Goal: Information Seeking & Learning: Learn about a topic

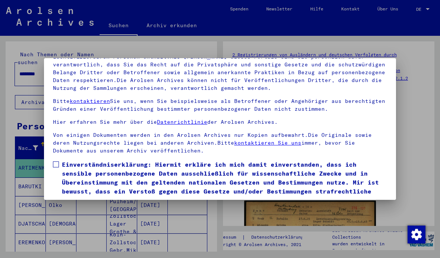
scroll to position [57, 0]
click at [63, 160] on span "Einverständniserklärung: Hiermit erkläre ich mich damit einverstanden, dass ich…" at bounding box center [224, 182] width 325 height 45
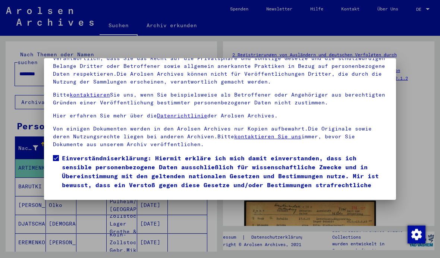
click at [70, 202] on button "Ich stimme zu" at bounding box center [81, 209] width 56 height 14
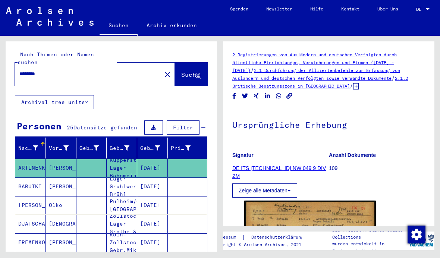
scroll to position [80, 0]
click at [70, 70] on input "********" at bounding box center [88, 74] width 138 height 8
type input "*"
click at [88, 100] on icon at bounding box center [86, 102] width 3 height 5
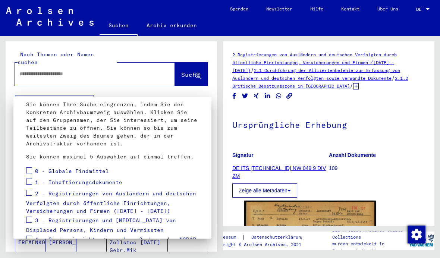
scroll to position [42, 0]
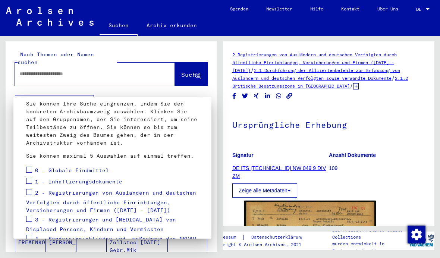
click at [30, 177] on label at bounding box center [29, 179] width 6 height 7
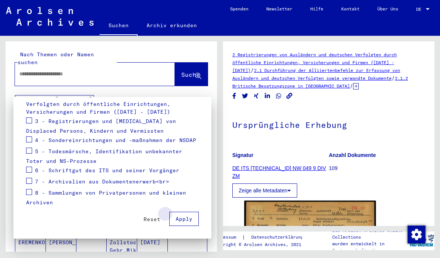
click at [188, 217] on span "Apply" at bounding box center [184, 219] width 17 height 7
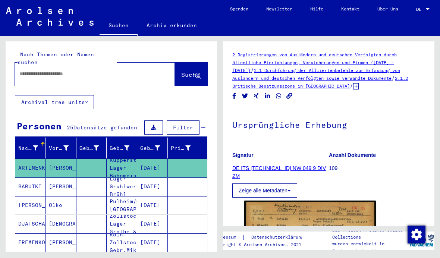
scroll to position [140, 0]
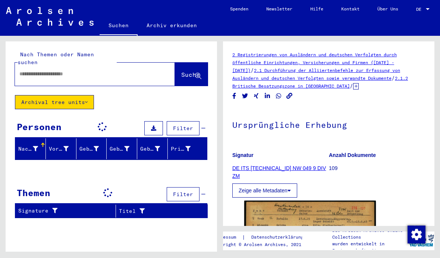
click at [122, 70] on input "text" at bounding box center [88, 74] width 138 height 8
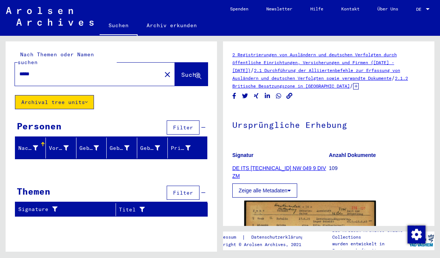
type input "*****"
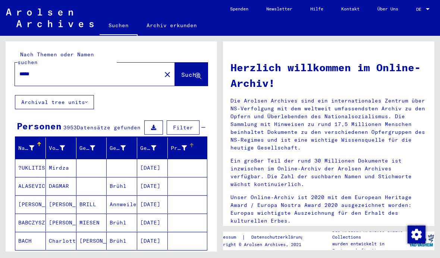
click at [179, 144] on div "Prisoner #" at bounding box center [179, 148] width 16 height 8
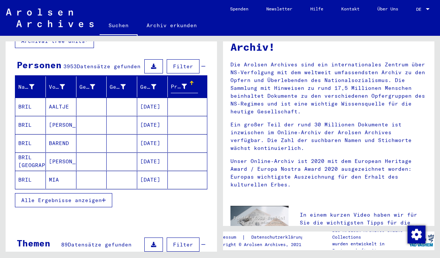
scroll to position [67, 0]
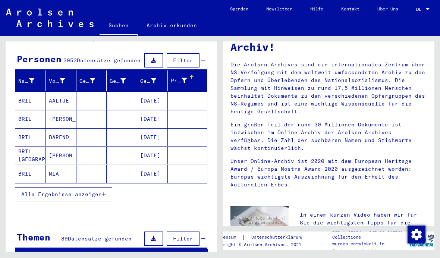
click at [101, 187] on button "Alle Ergebnisse anzeigen" at bounding box center [63, 194] width 97 height 14
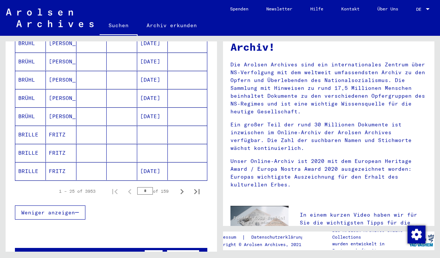
scroll to position [451, 0]
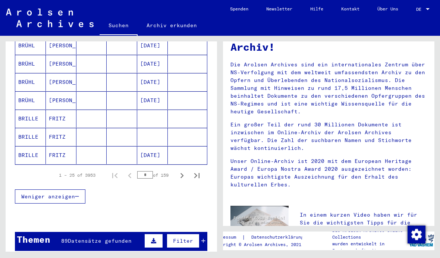
click at [182, 170] on icon "Next page" at bounding box center [182, 175] width 10 height 10
type input "*"
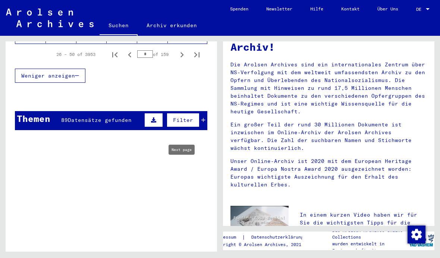
scroll to position [576, 0]
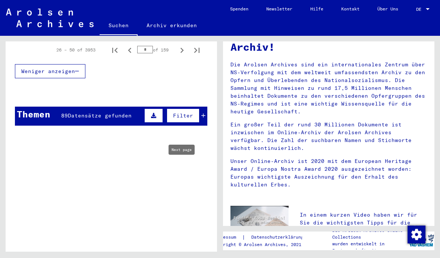
click at [207, 107] on div "Themen 89 Datensätze gefunden Filter" at bounding box center [111, 116] width 192 height 19
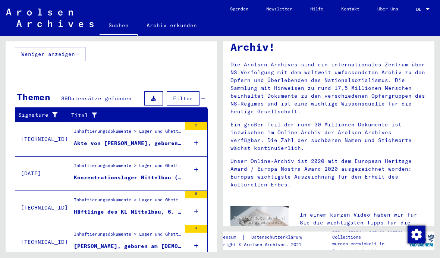
scroll to position [602, 0]
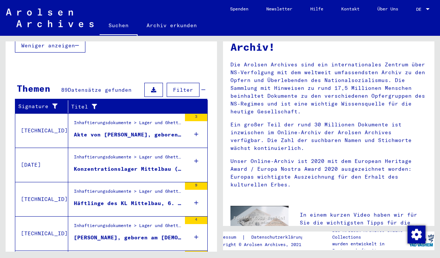
click at [178, 165] on div "Konzentrationslager Mittelbau ([GEOGRAPHIC_DATA])" at bounding box center [127, 169] width 107 height 8
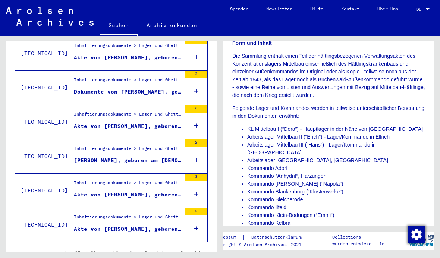
scroll to position [810, 0]
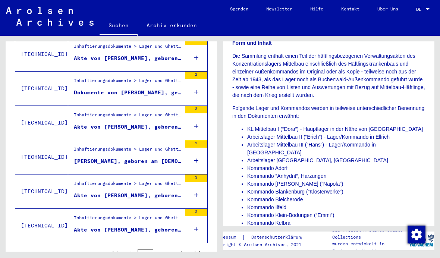
click at [185, 249] on icon "Next page" at bounding box center [182, 254] width 10 height 10
type input "*"
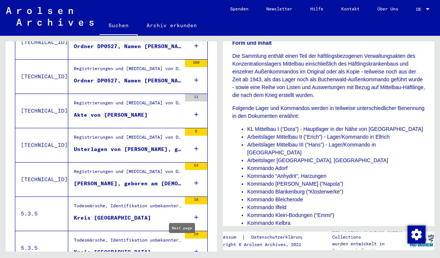
scroll to position [374, 0]
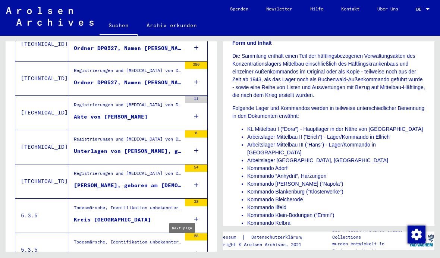
click at [168, 216] on figure "Kreis [GEOGRAPHIC_DATA]" at bounding box center [127, 221] width 107 height 11
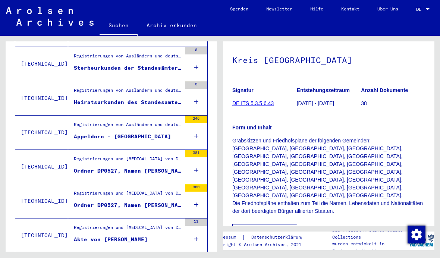
scroll to position [249, 0]
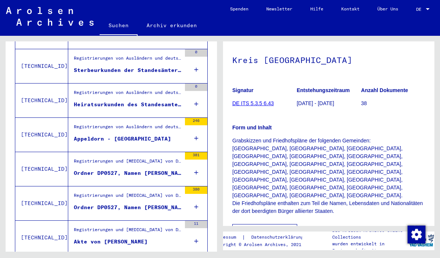
click at [173, 204] on div "Ordner DP0527, Namen [PERSON_NAME] bis [PERSON_NAME] (2)" at bounding box center [127, 208] width 107 height 8
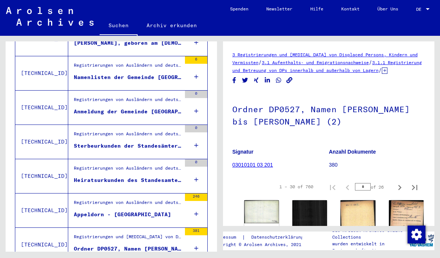
scroll to position [173, 0]
click at [170, 211] on figure "Appeldorn - [GEOGRAPHIC_DATA]" at bounding box center [127, 216] width 107 height 11
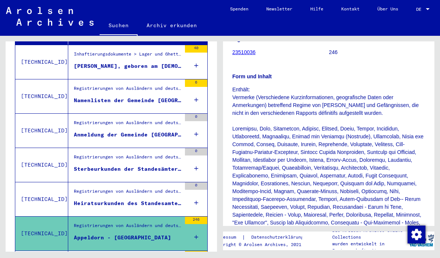
scroll to position [137, 0]
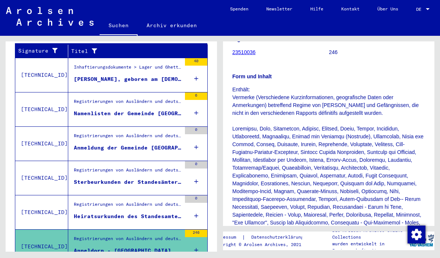
click at [176, 213] on div "Heiratsurkunden des Standesamtes [GEOGRAPHIC_DATA]/ [GEOGRAPHIC_DATA] (Franzose…" at bounding box center [127, 217] width 107 height 8
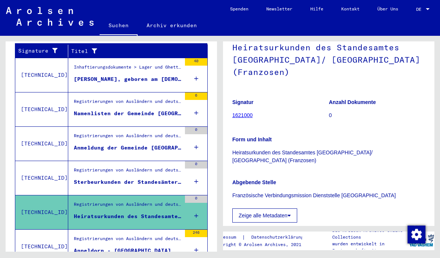
scroll to position [78, 0]
click at [175, 178] on div "Sterbeurkunden der Standesämter [GEOGRAPHIC_DATA]/ [GEOGRAPHIC_DATA], [GEOGRAPH…" at bounding box center [127, 182] width 107 height 8
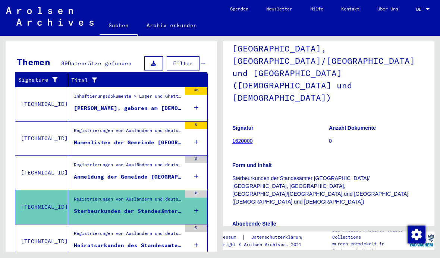
scroll to position [92, 0]
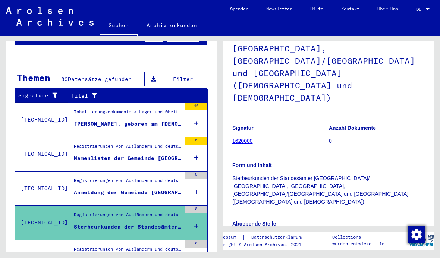
click at [163, 189] on div "Anmeldung der Gemeinde [GEOGRAPHIC_DATA] Anmeldedatum: [DATE]" at bounding box center [127, 193] width 107 height 8
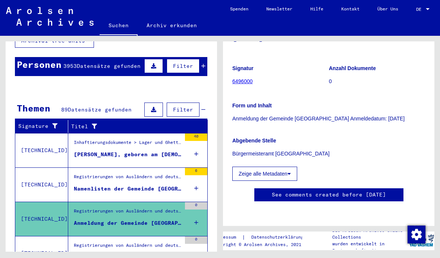
scroll to position [54, 0]
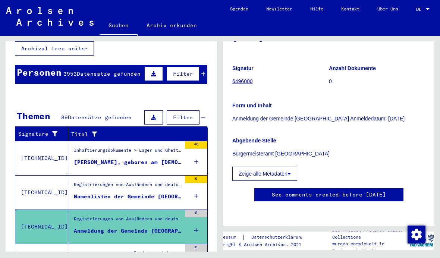
click at [165, 193] on div "Namenlisten der Gemeinde [GEOGRAPHIC_DATA], Ausstellungsdaten: [DATE] & [DATE]" at bounding box center [127, 197] width 107 height 8
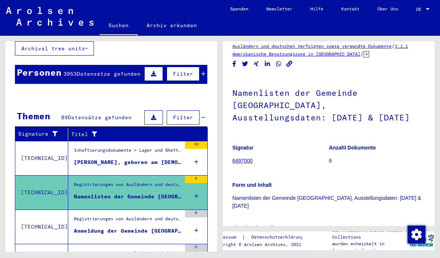
scroll to position [47, 0]
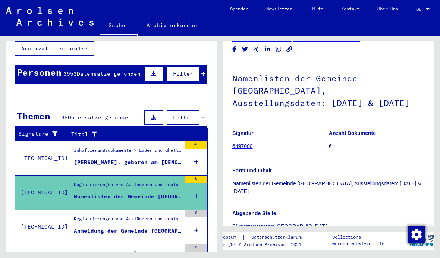
click at [161, 147] on div "Inhaftierungsdokumente > Lager und Ghettos > Konzentrationslager [GEOGRAPHIC_DA…" at bounding box center [127, 152] width 107 height 10
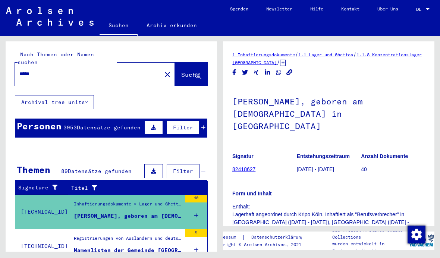
click at [207, 120] on div "Personen 3953 Datensätze gefunden Filter" at bounding box center [111, 128] width 192 height 19
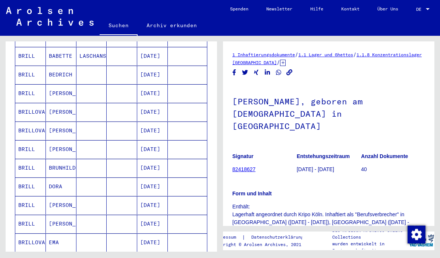
scroll to position [312, 0]
